Goal: Information Seeking & Learning: Learn about a topic

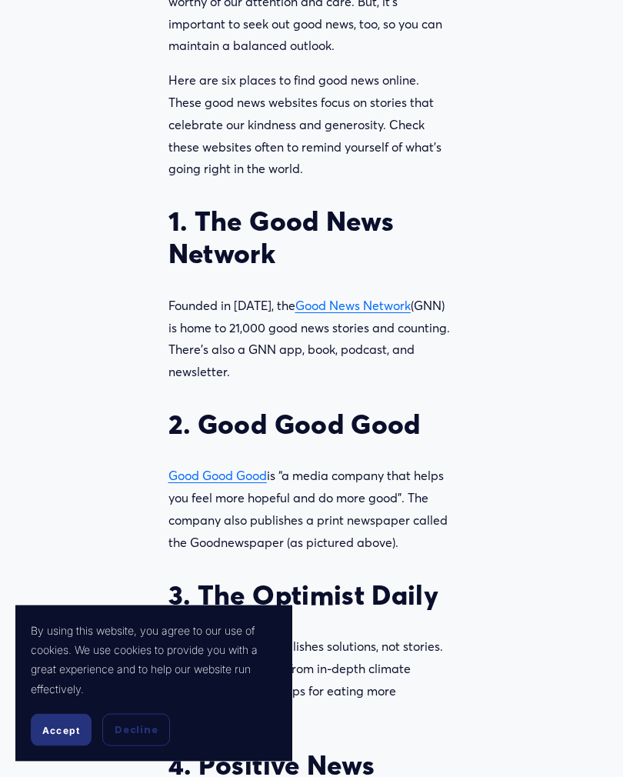
scroll to position [972, 0]
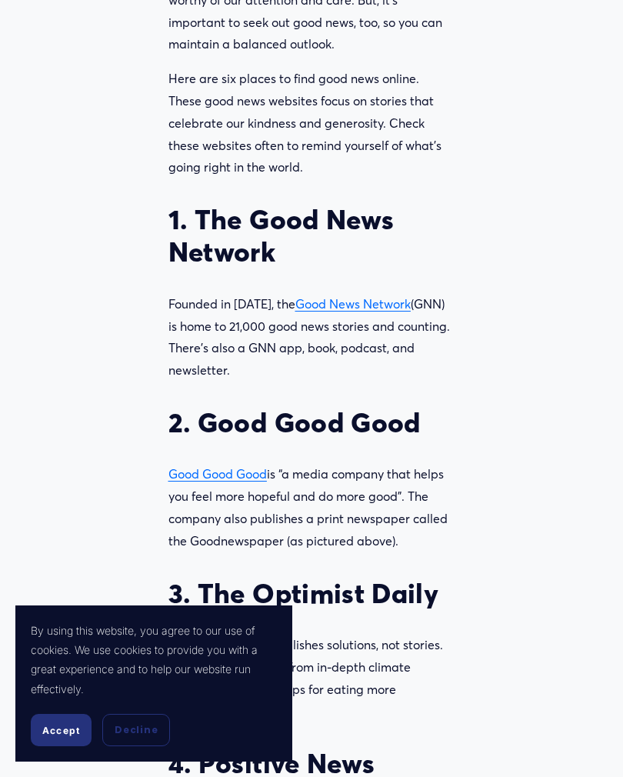
click at [325, 296] on span "Good News Network" at bounding box center [352, 303] width 115 height 15
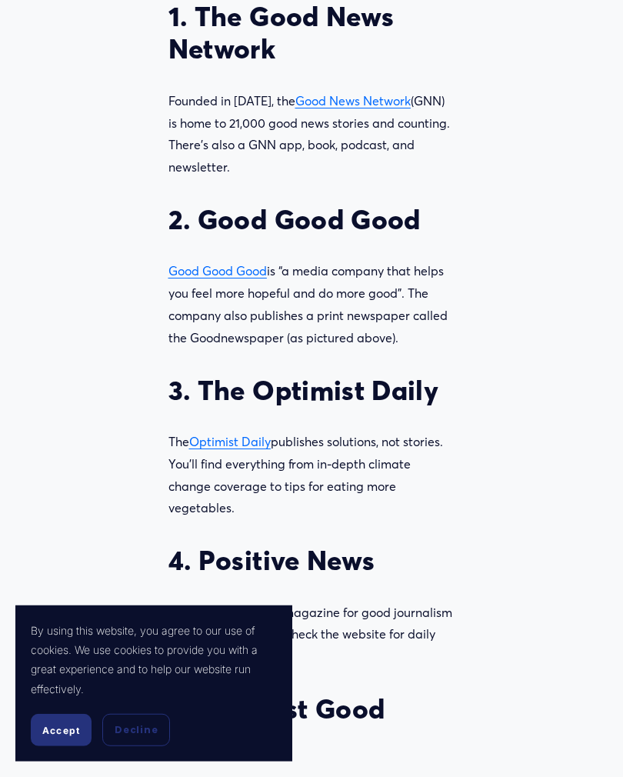
scroll to position [1177, 0]
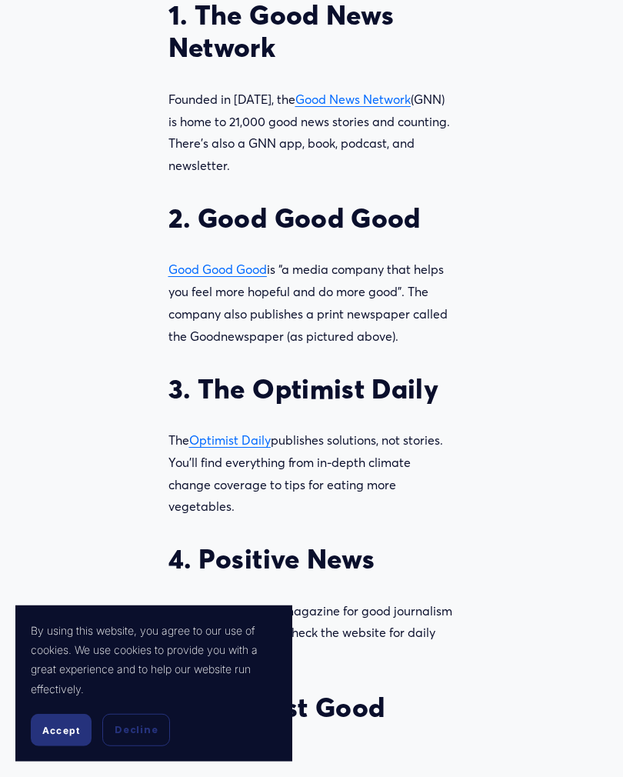
click at [236, 432] on span "Optimist Daily" at bounding box center [230, 439] width 82 height 15
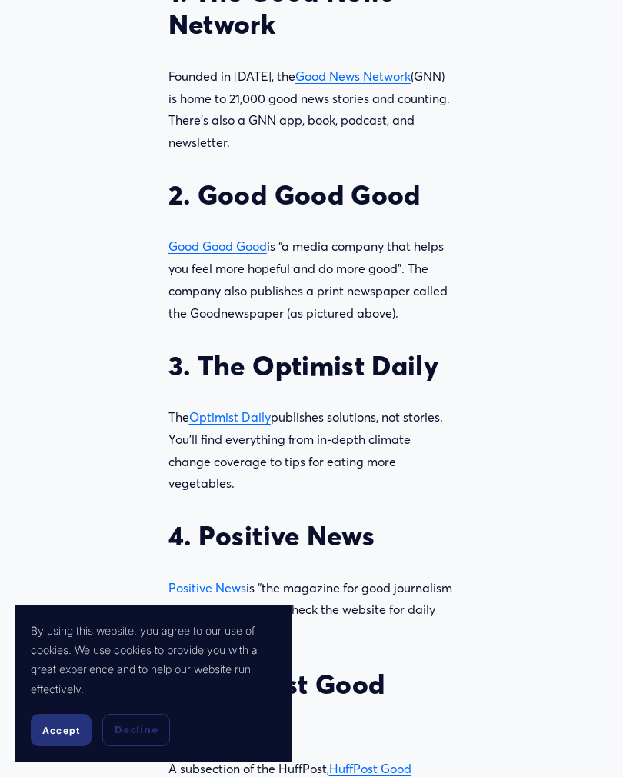
scroll to position [1201, 0]
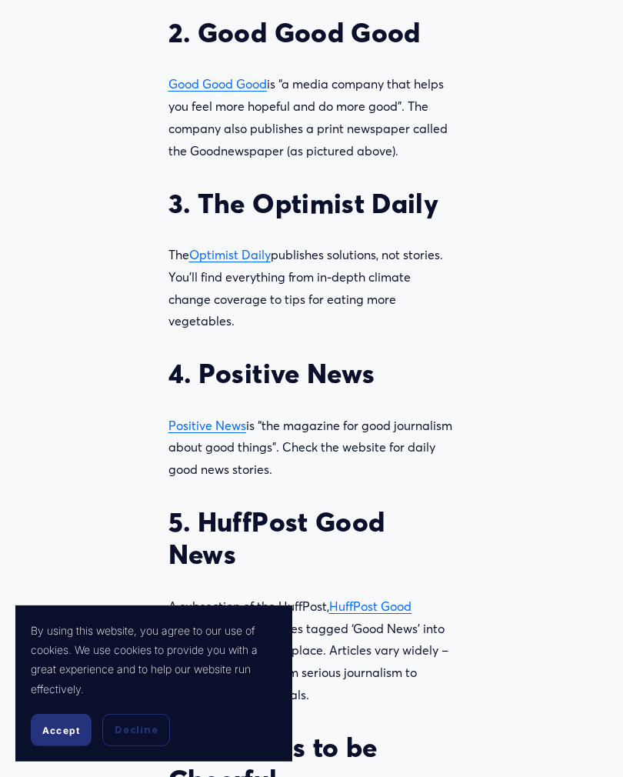
scroll to position [1364, 0]
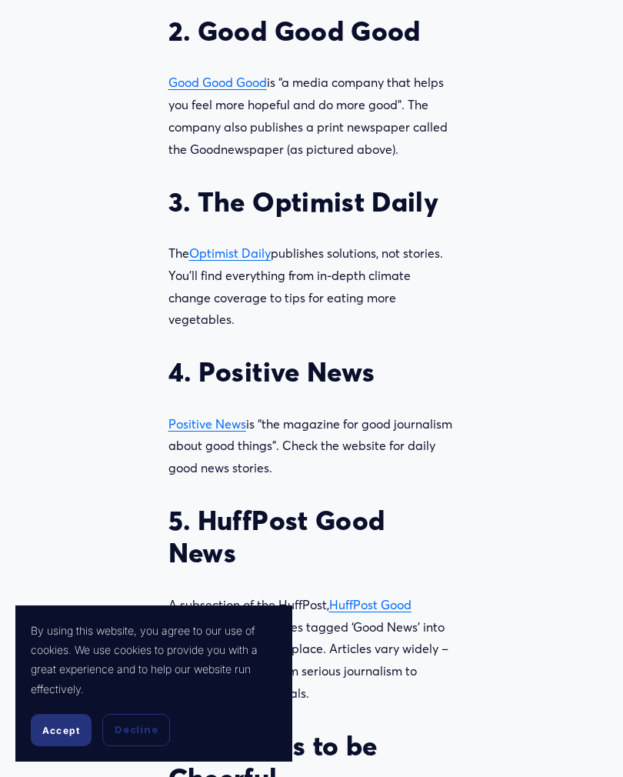
click at [62, 432] on article "Good news only: Where to find good news online Enjoy Apr 8 Written By Ian Bisho…" at bounding box center [311, 343] width 623 height 3249
click at [210, 416] on span "Positive News" at bounding box center [207, 423] width 78 height 15
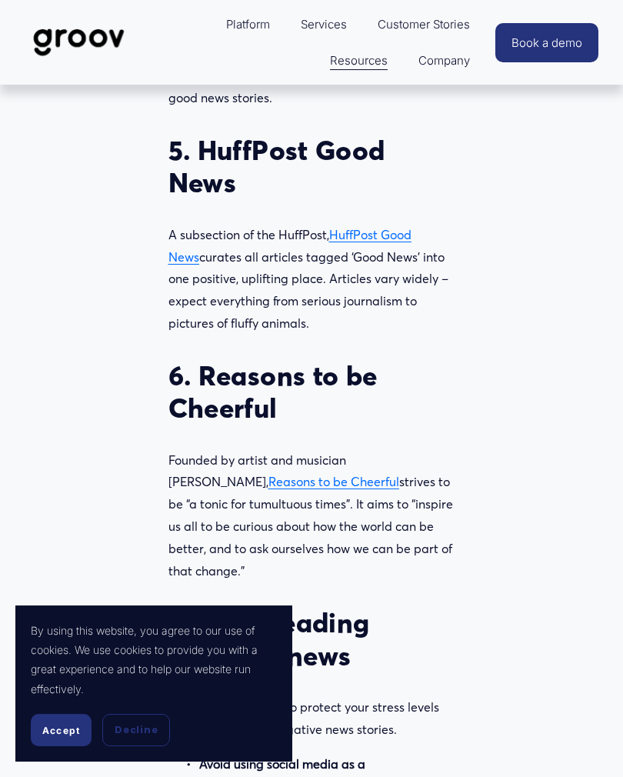
scroll to position [1731, 0]
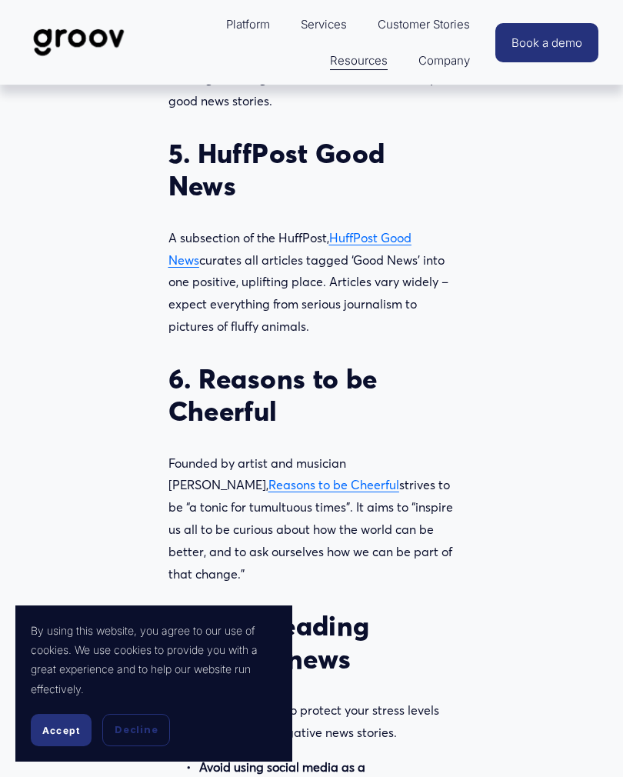
click at [379, 230] on span "HuffPost Good News" at bounding box center [289, 249] width 243 height 38
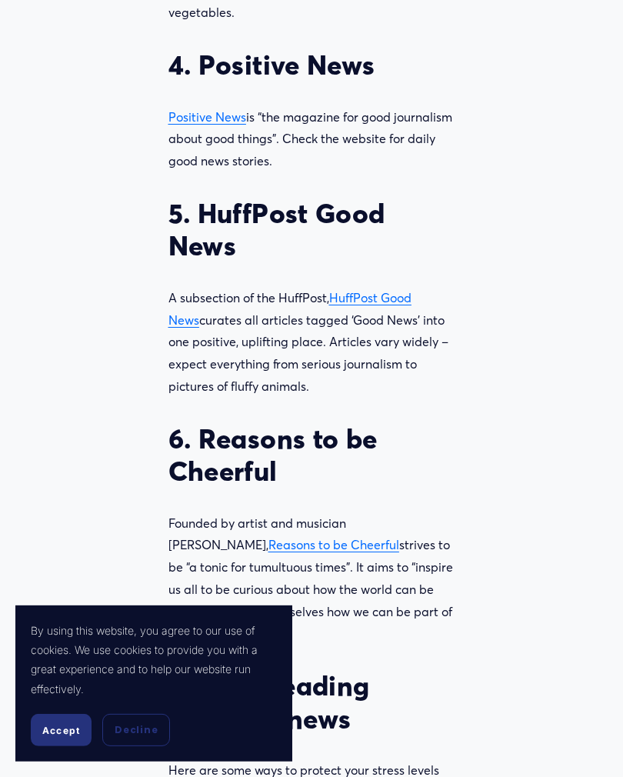
scroll to position [1672, 0]
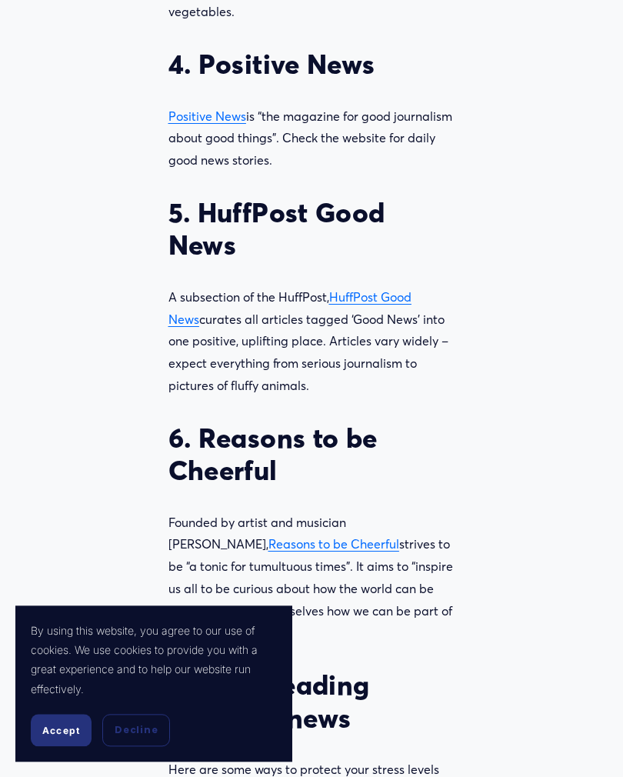
click at [385, 289] on span "HuffPost Good News" at bounding box center [289, 308] width 243 height 38
